Goal: Task Accomplishment & Management: Manage account settings

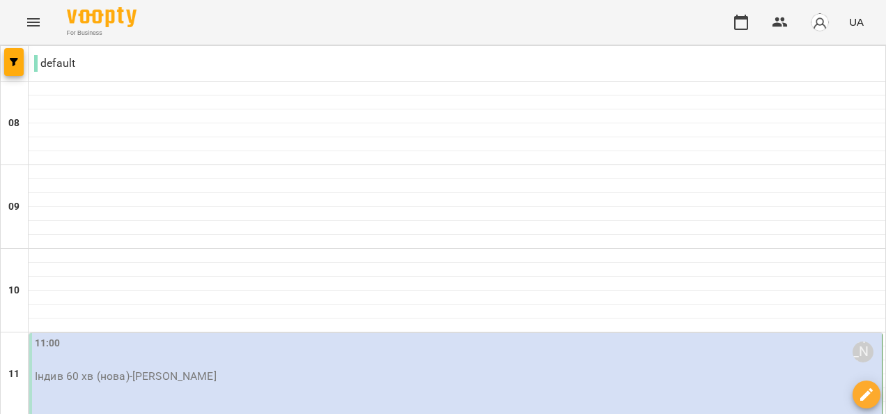
drag, startPoint x: 279, startPoint y: 30, endPoint x: 150, endPoint y: 61, distance: 133.3
click at [150, 61] on div "default" at bounding box center [457, 63] width 857 height 28
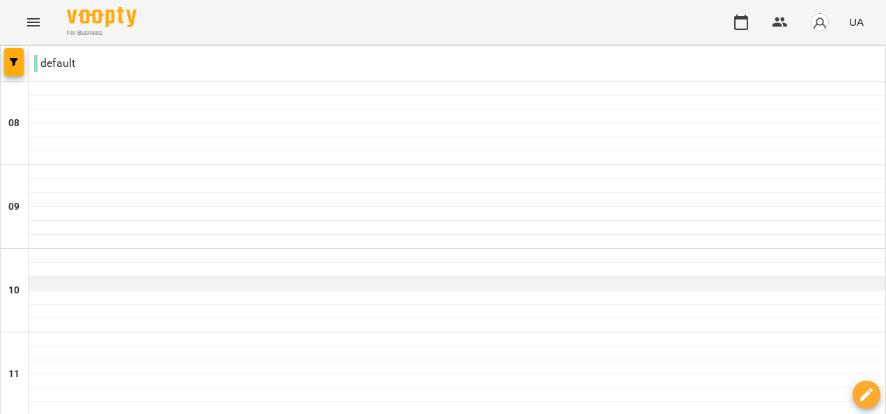
scroll to position [930, 0]
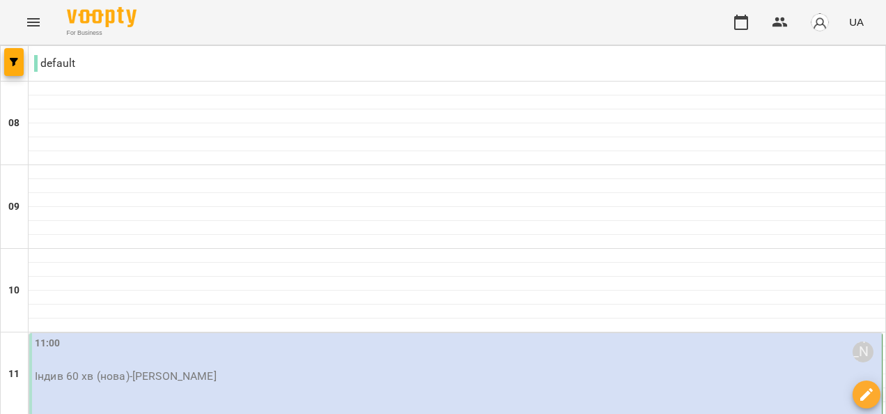
scroll to position [557, 0]
type input "**********"
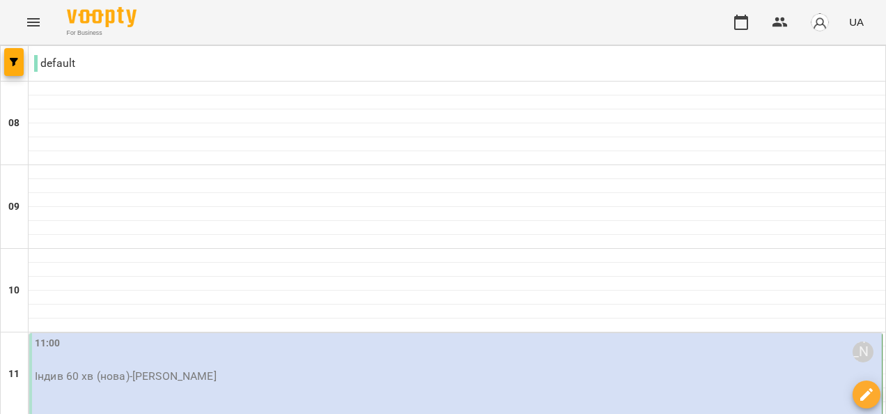
scroll to position [139, 0]
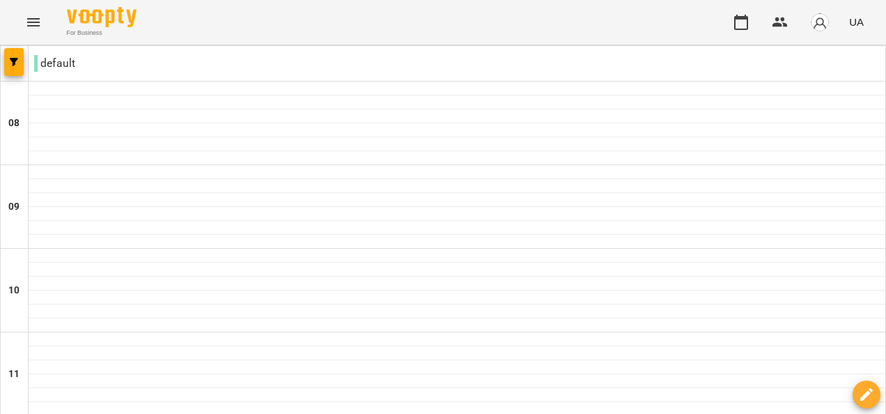
type input "**********"
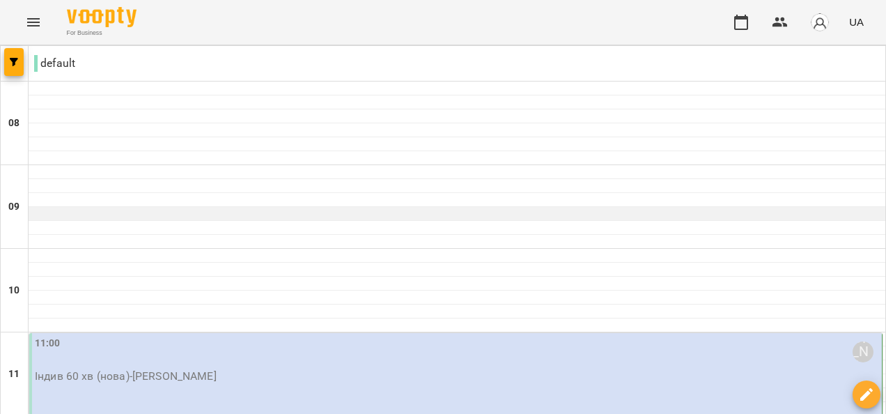
scroll to position [627, 0]
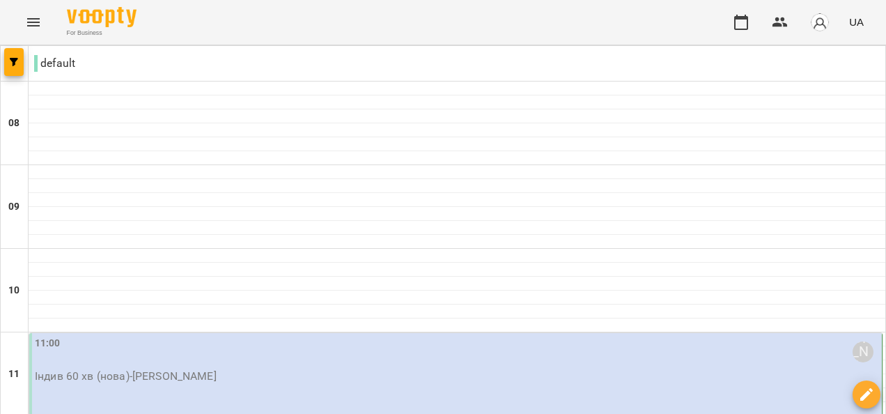
type input "**********"
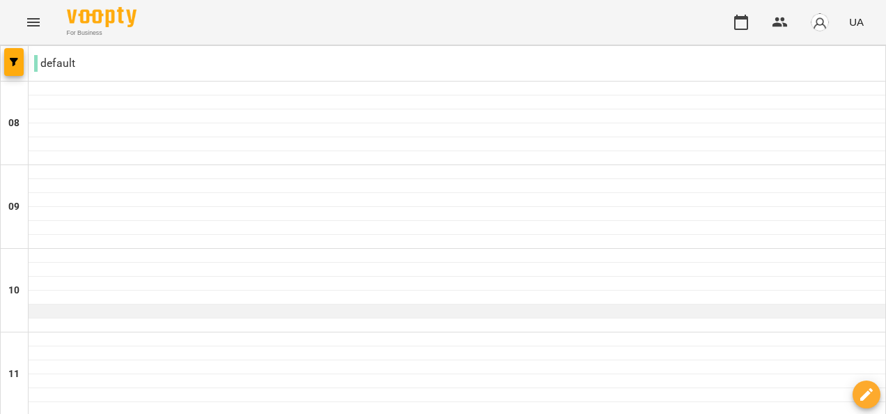
scroll to position [279, 0]
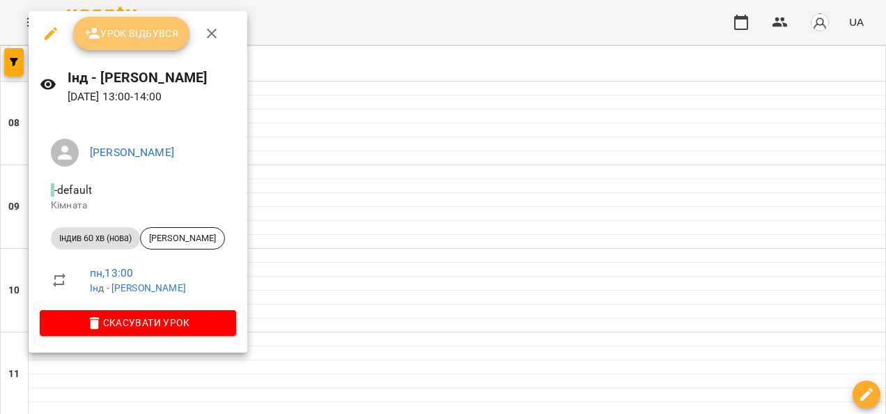
click at [162, 34] on span "Урок відбувся" at bounding box center [131, 33] width 95 height 17
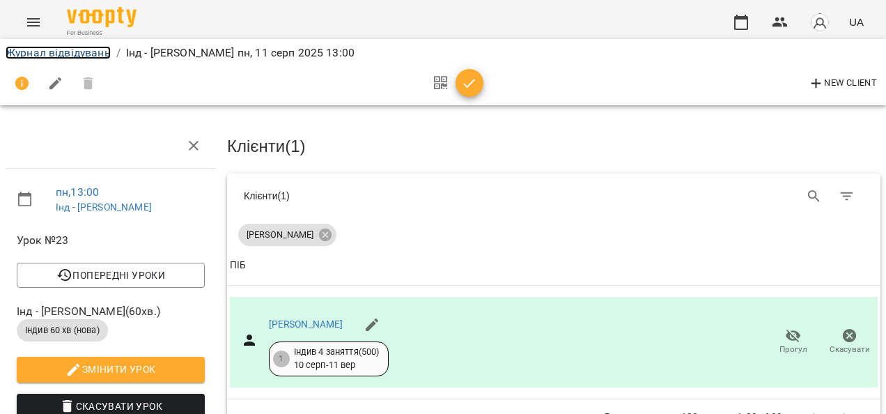
click at [95, 53] on link "Журнал відвідувань" at bounding box center [58, 52] width 105 height 13
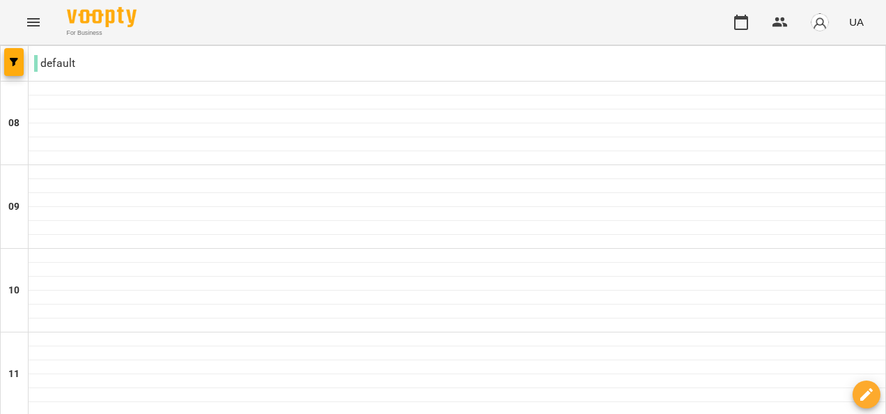
scroll to position [348, 0]
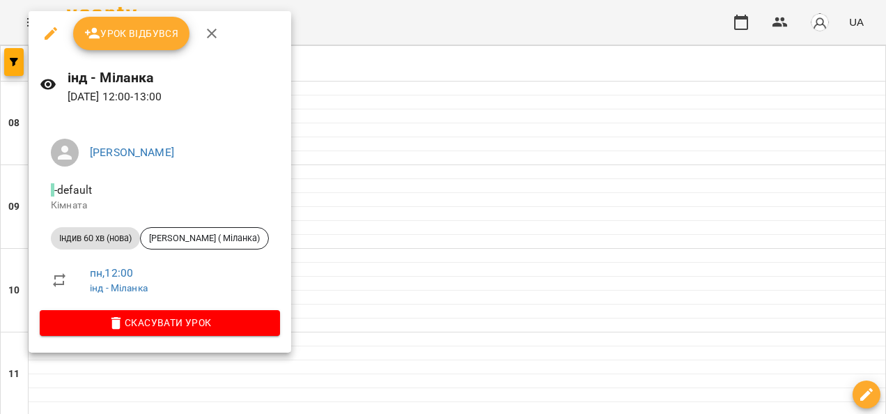
click at [153, 31] on span "Урок відбувся" at bounding box center [131, 33] width 95 height 17
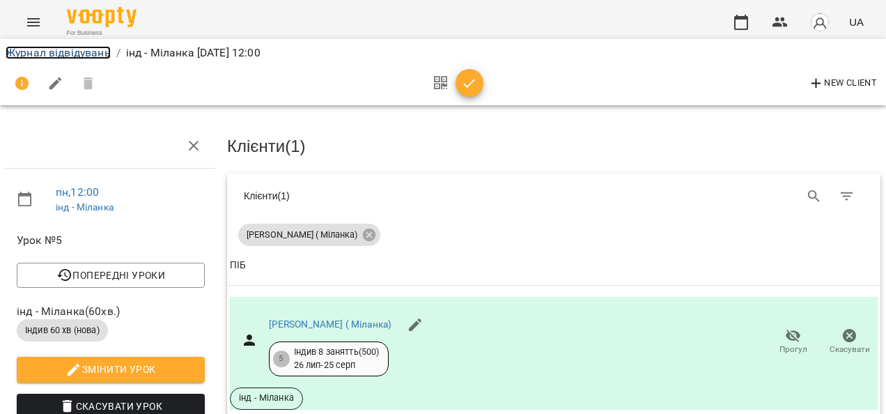
click at [88, 55] on link "Журнал відвідувань" at bounding box center [58, 52] width 105 height 13
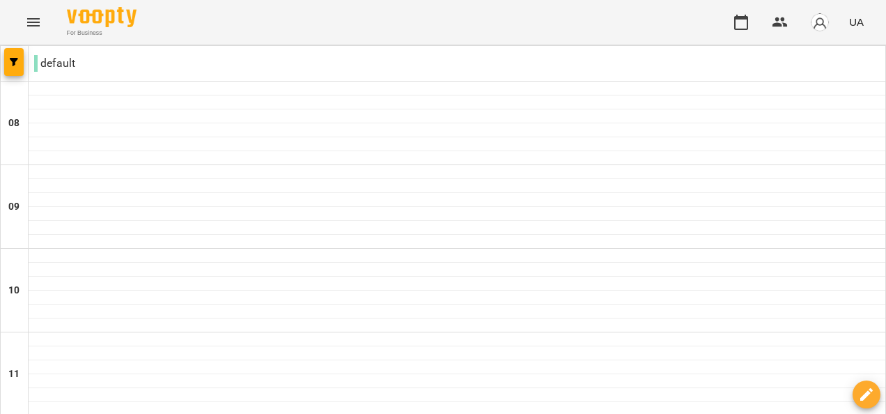
scroll to position [930, 0]
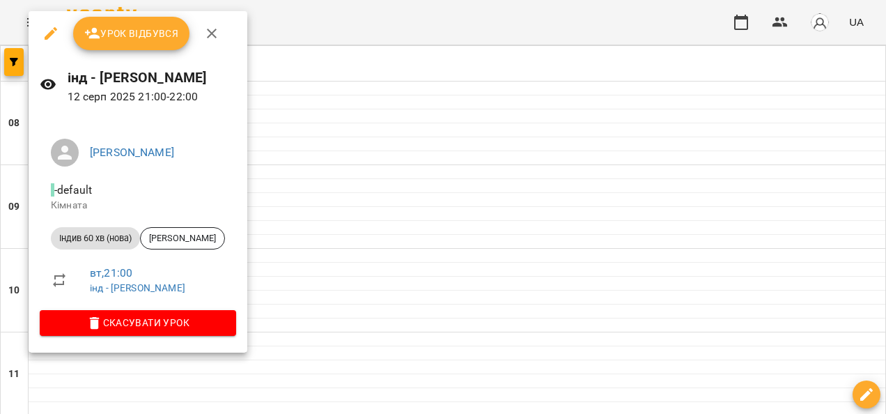
click at [117, 38] on span "Урок відбувся" at bounding box center [131, 33] width 95 height 17
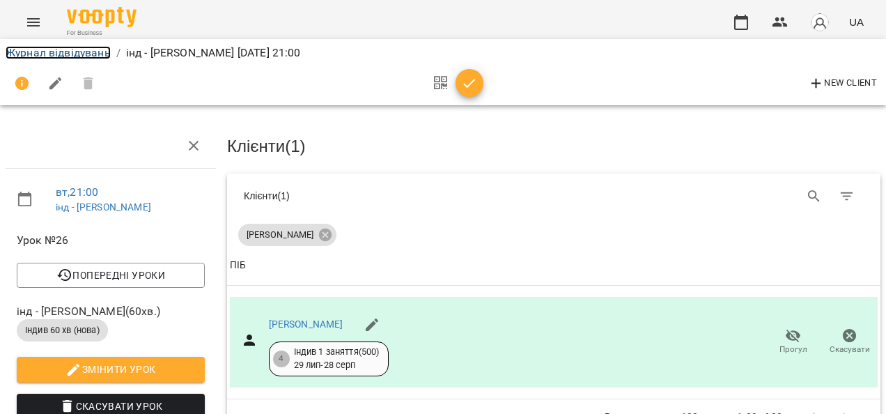
click at [78, 54] on link "Журнал відвідувань" at bounding box center [58, 52] width 105 height 13
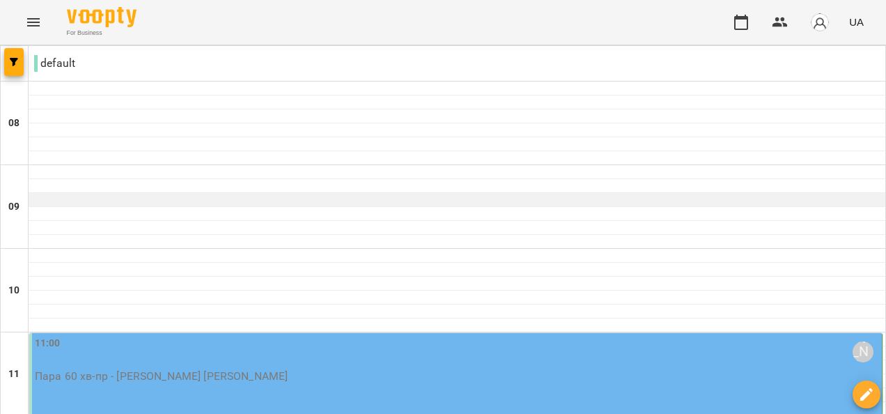
scroll to position [209, 0]
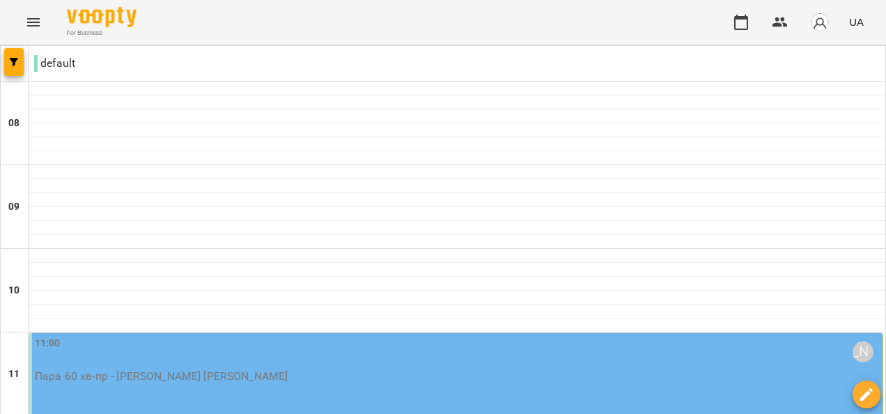
click at [189, 368] on p "Пара 60 хв - пр - [PERSON_NAME] [PERSON_NAME]" at bounding box center [457, 376] width 844 height 17
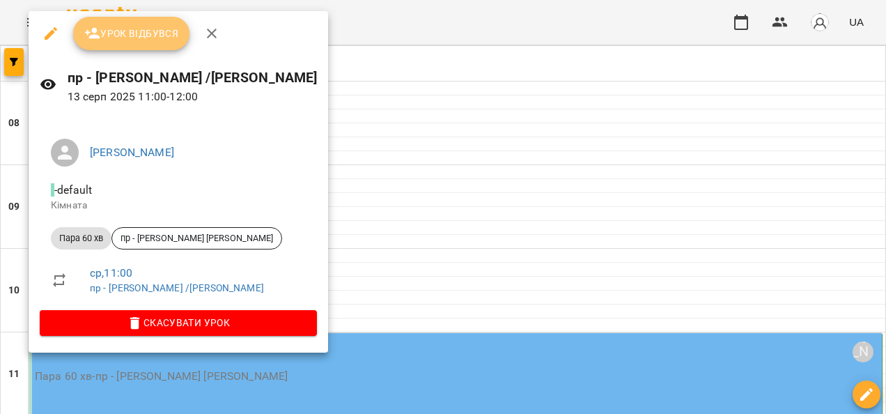
click at [136, 42] on span "Урок відбувся" at bounding box center [131, 33] width 95 height 17
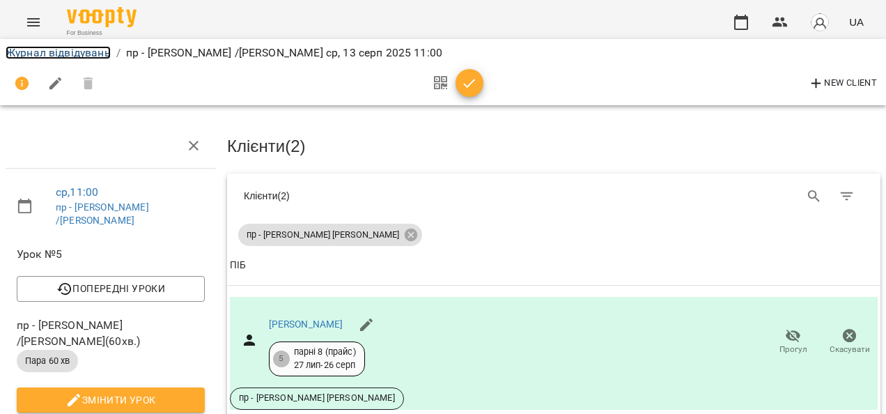
click at [92, 52] on link "Журнал відвідувань" at bounding box center [58, 52] width 105 height 13
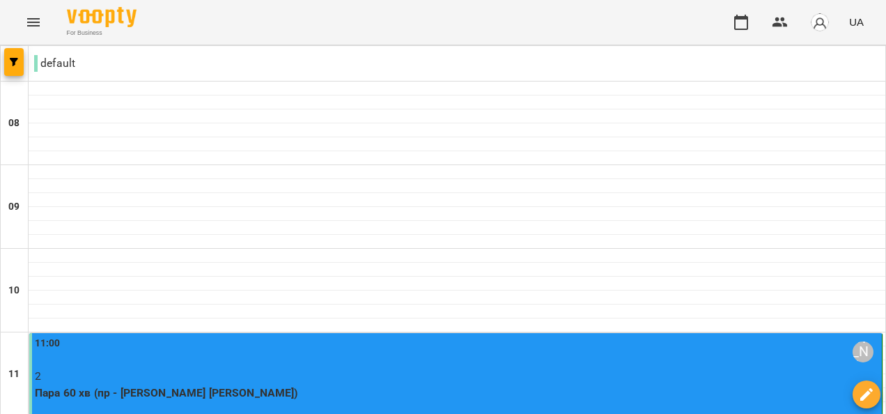
scroll to position [209, 0]
click at [214, 368] on p "2" at bounding box center [457, 376] width 844 height 17
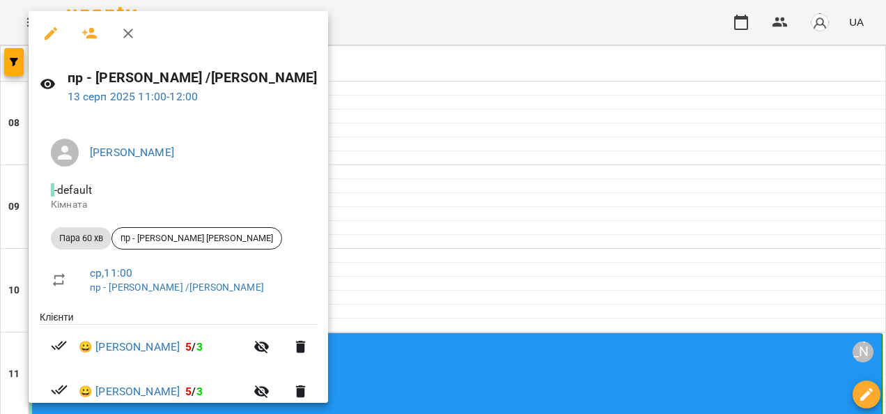
scroll to position [60, 0]
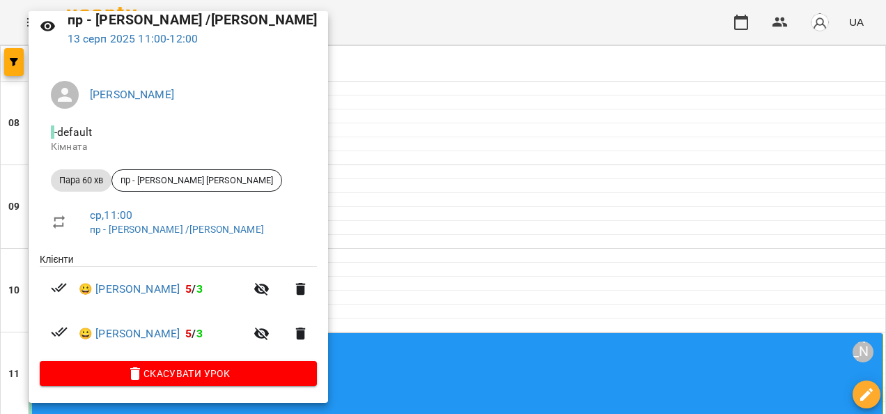
click at [421, 106] on div at bounding box center [443, 207] width 886 height 414
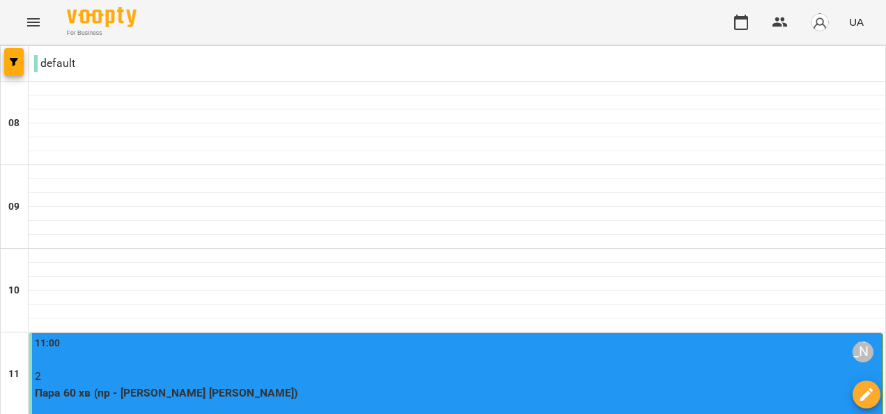
scroll to position [930, 0]
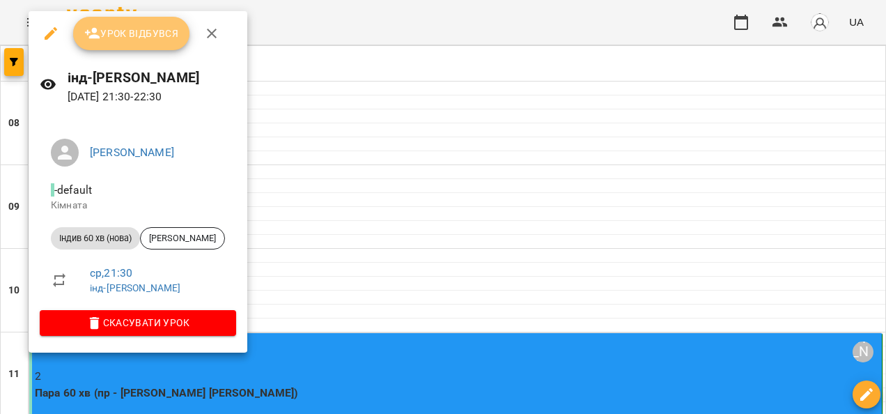
click at [131, 35] on span "Урок відбувся" at bounding box center [131, 33] width 95 height 17
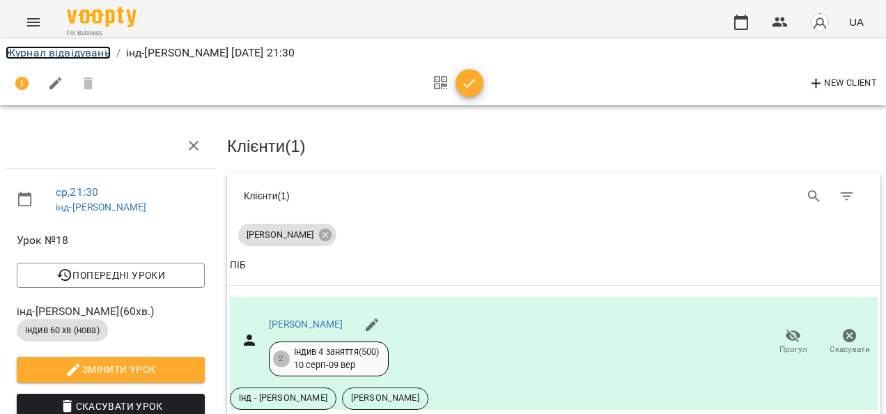
click at [88, 51] on link "Журнал відвідувань" at bounding box center [58, 52] width 105 height 13
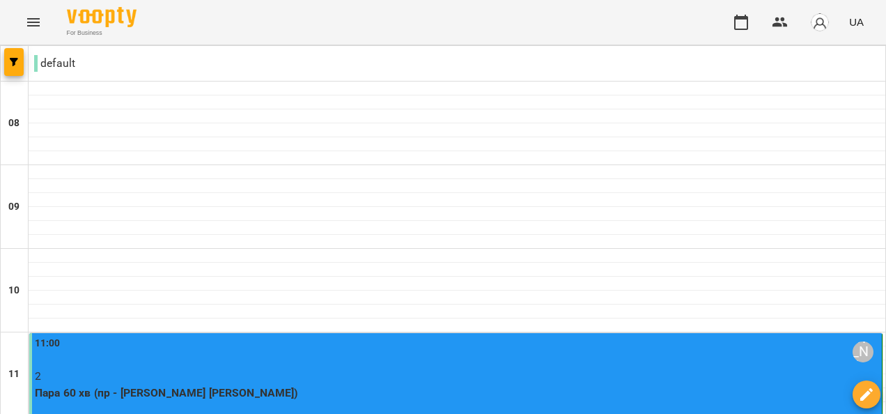
scroll to position [930, 0]
type input "**********"
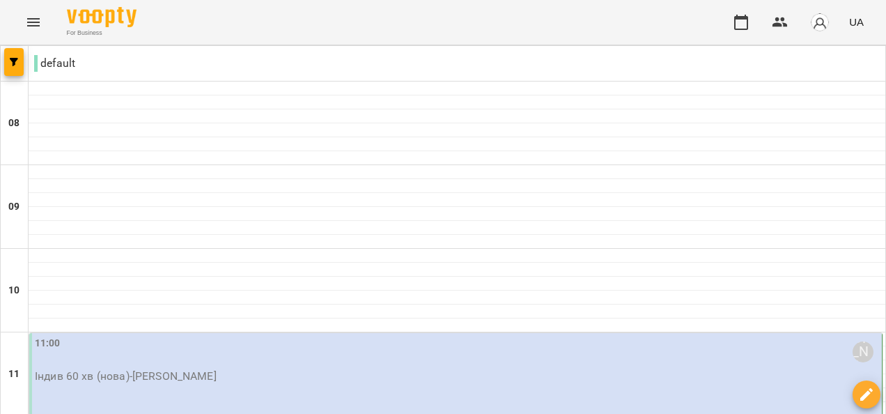
type input "**********"
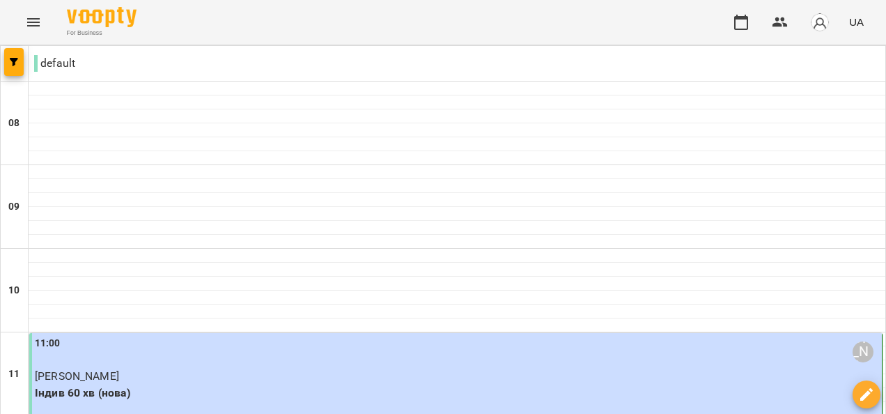
type input "**********"
